Goal: Communication & Community: Ask a question

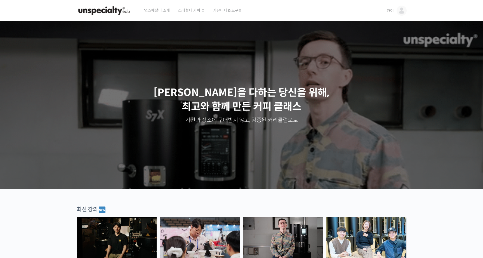
click at [391, 9] on span "카이" at bounding box center [390, 10] width 7 height 5
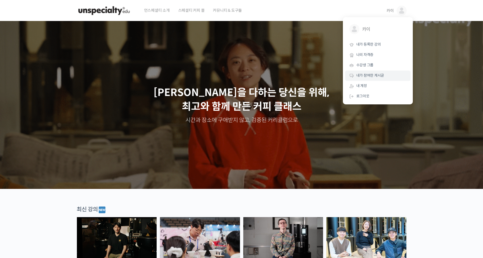
click at [375, 73] on span "내가 참여한 게시글" at bounding box center [371, 75] width 28 height 5
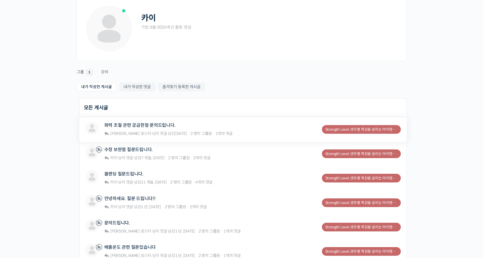
scroll to position [32, 0]
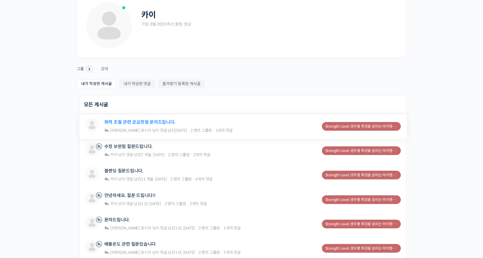
click at [165, 123] on link "화력 조절 관련 궁금한점 문의드립니다." at bounding box center [139, 122] width 71 height 5
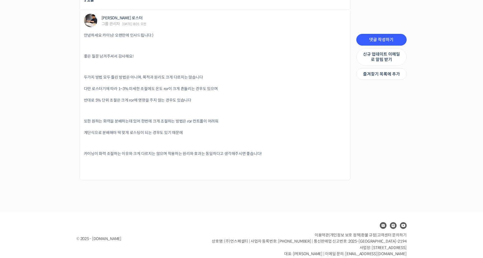
scroll to position [438, 0]
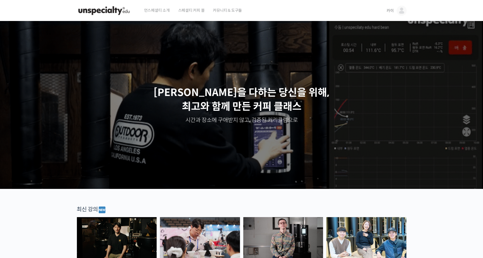
click at [396, 9] on link "카이" at bounding box center [397, 10] width 20 height 21
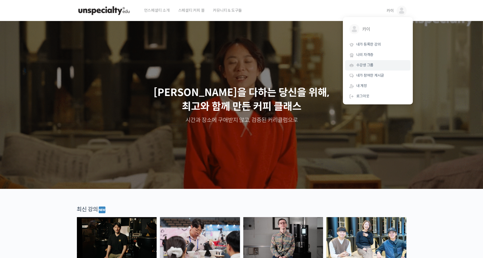
click at [378, 66] on link "수강생 그룹" at bounding box center [378, 65] width 66 height 10
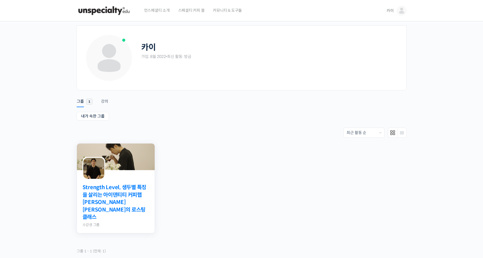
click at [113, 190] on link "Strength Level, 생두별 특징을 살리는 아이덴티티 커피랩 [PERSON_NAME] [PERSON_NAME]의 로스팅 클래스" at bounding box center [116, 202] width 67 height 37
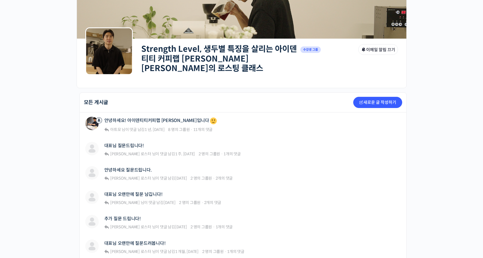
scroll to position [51, 0]
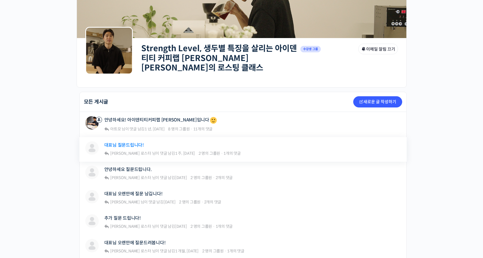
click at [130, 142] on link "대표님 질문드립니다!" at bounding box center [123, 144] width 39 height 5
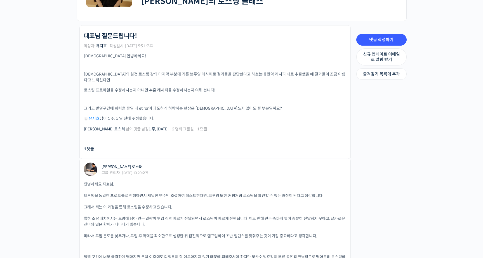
scroll to position [120, 0]
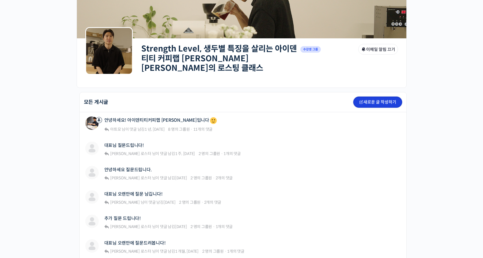
click at [388, 102] on link "새로운 글 작성하기" at bounding box center [378, 102] width 49 height 11
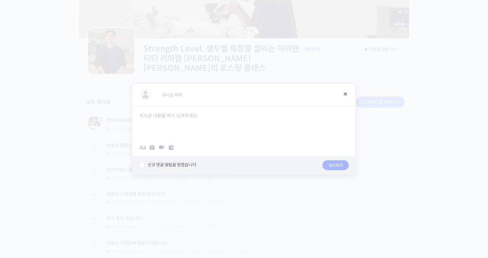
click at [172, 101] on div "게시글 제목 취소하기" at bounding box center [243, 95] width 223 height 22
click at [174, 96] on input "게시글 제목" at bounding box center [248, 94] width 180 height 11
type input "질문드립니다~"
click at [167, 119] on div at bounding box center [243, 123] width 223 height 34
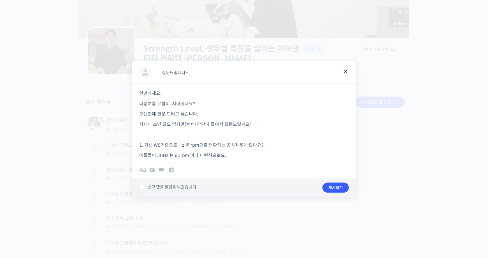
click at [224, 146] on p "1. 기센 W6기준으로 Hz 를 rpm으로 변환하는 공식같은게 있나요?" at bounding box center [243, 145] width 209 height 8
click at [232, 155] on p "예를들어 50Hz 는 60rpm 이다 이런식으로요.." at bounding box center [243, 156] width 209 height 8
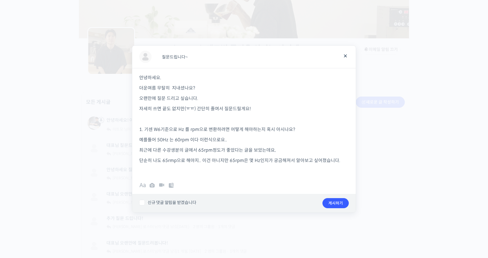
click at [179, 151] on p "최근에 다른 수강생분의 글에서 65rpm정도가 좋았다는 글을 보았는데요," at bounding box center [243, 150] width 209 height 8
click at [342, 162] on p "단순히 나도 65rmp으로 해야지.. 이건 아니지만 65rpm은 몇 Hz인지가 궁금해져서 알아보고 싶어졌습니다." at bounding box center [243, 161] width 209 height 8
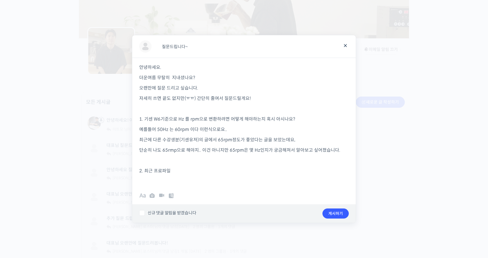
click at [146, 170] on p "2. 최근 프로파일" at bounding box center [243, 171] width 209 height 8
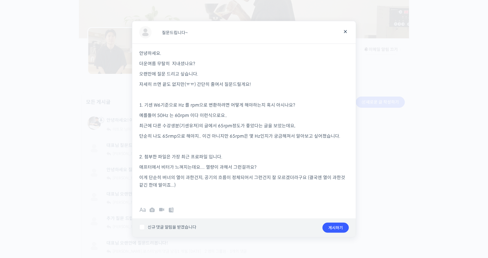
click at [161, 178] on p "이게 단순히 버너의 열이 과한건지, 공기의 흐름이 정체되어서 그런건지 잘 모르겠더라구요 (결국엔 열이 과한것 같긴 한데 말이죠...)" at bounding box center [243, 181] width 209 height 15
click at [179, 185] on p "이게 버너의 열이 과한건지, 공기의 흐름이 정체되어서 그런건지 잘 모르겠더라구요 (결국엔 열이 과한것 같긴 한데 말이죠...)" at bounding box center [243, 181] width 209 height 15
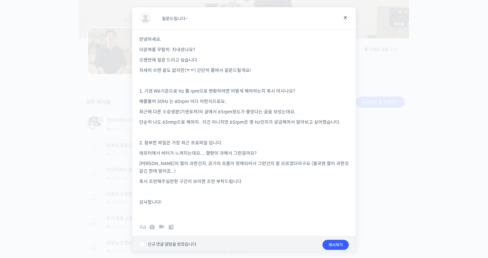
scroll to position [4, 0]
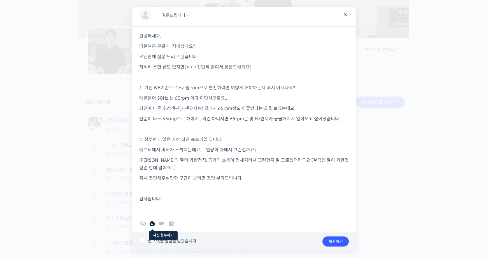
click at [153, 225] on icon at bounding box center [152, 223] width 7 height 7
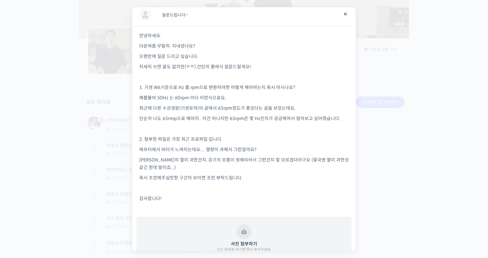
scroll to position [49, 0]
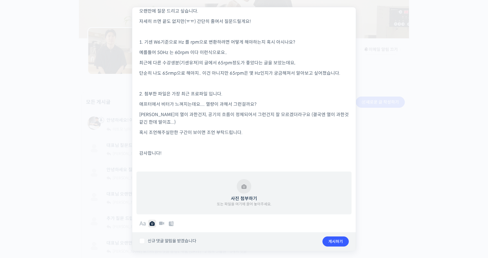
click at [225, 205] on button "사진 첨부하기 또는 파일을 여기에 끌어 놓아주세요." at bounding box center [244, 193] width 55 height 28
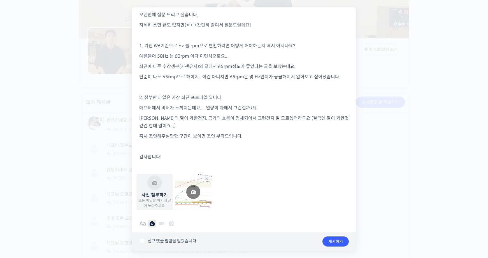
scroll to position [46, 0]
click at [334, 239] on button "게시하기" at bounding box center [335, 242] width 26 height 10
